Goal: Information Seeking & Learning: Learn about a topic

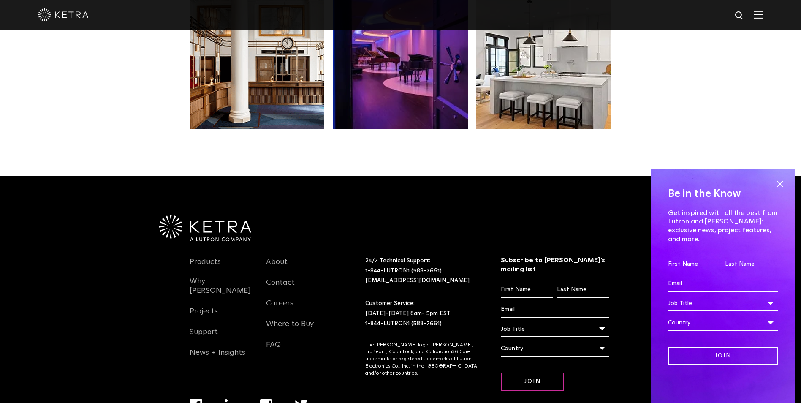
scroll to position [1777, 0]
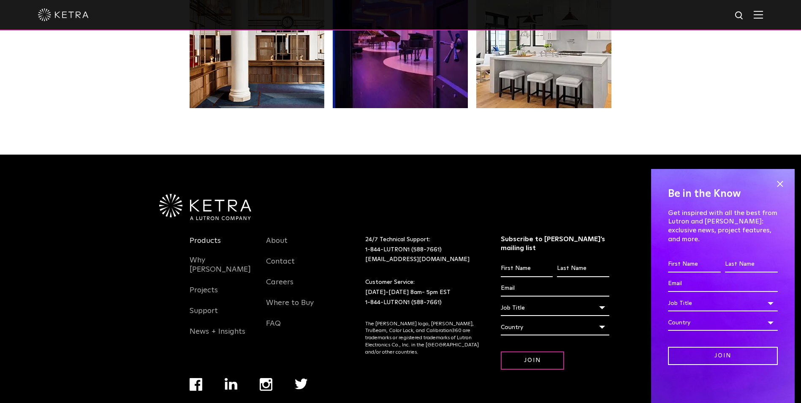
click at [195, 236] on link "Products" at bounding box center [205, 245] width 31 height 19
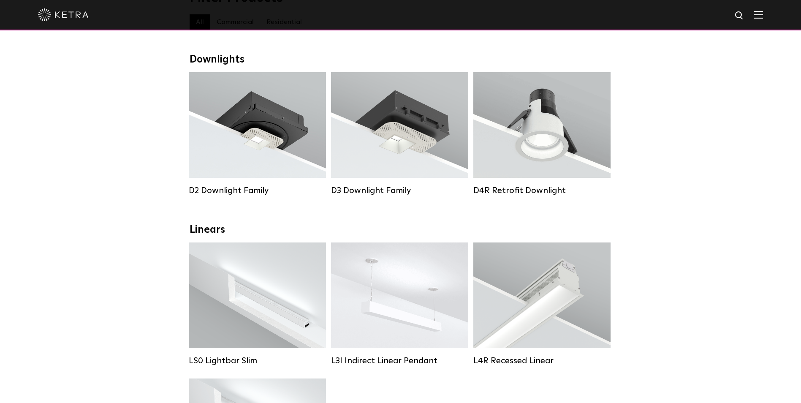
scroll to position [127, 0]
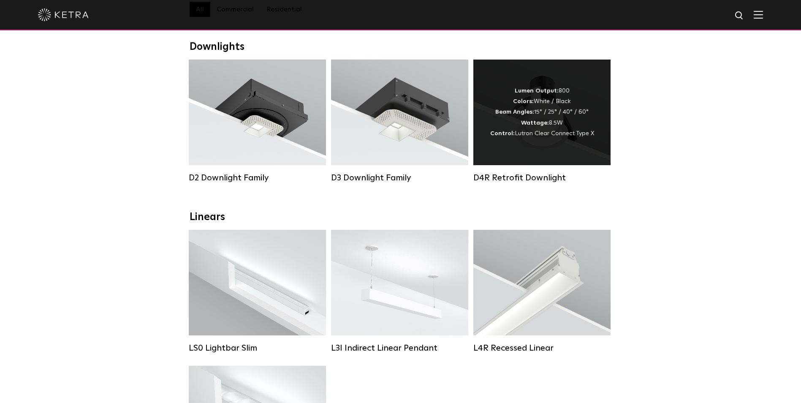
click at [546, 112] on div "Lumen Output: 800 Colors: White / Black Beam Angles: 15° / 25° / 40° / 60° Watt…" at bounding box center [543, 112] width 104 height 53
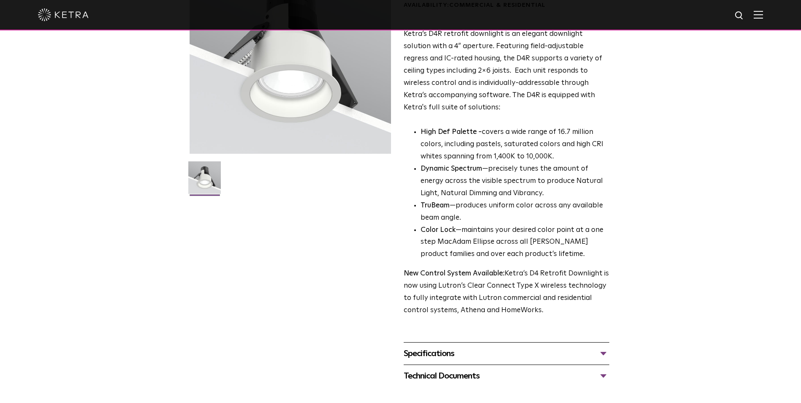
scroll to position [14, 0]
